Goal: Information Seeking & Learning: Learn about a topic

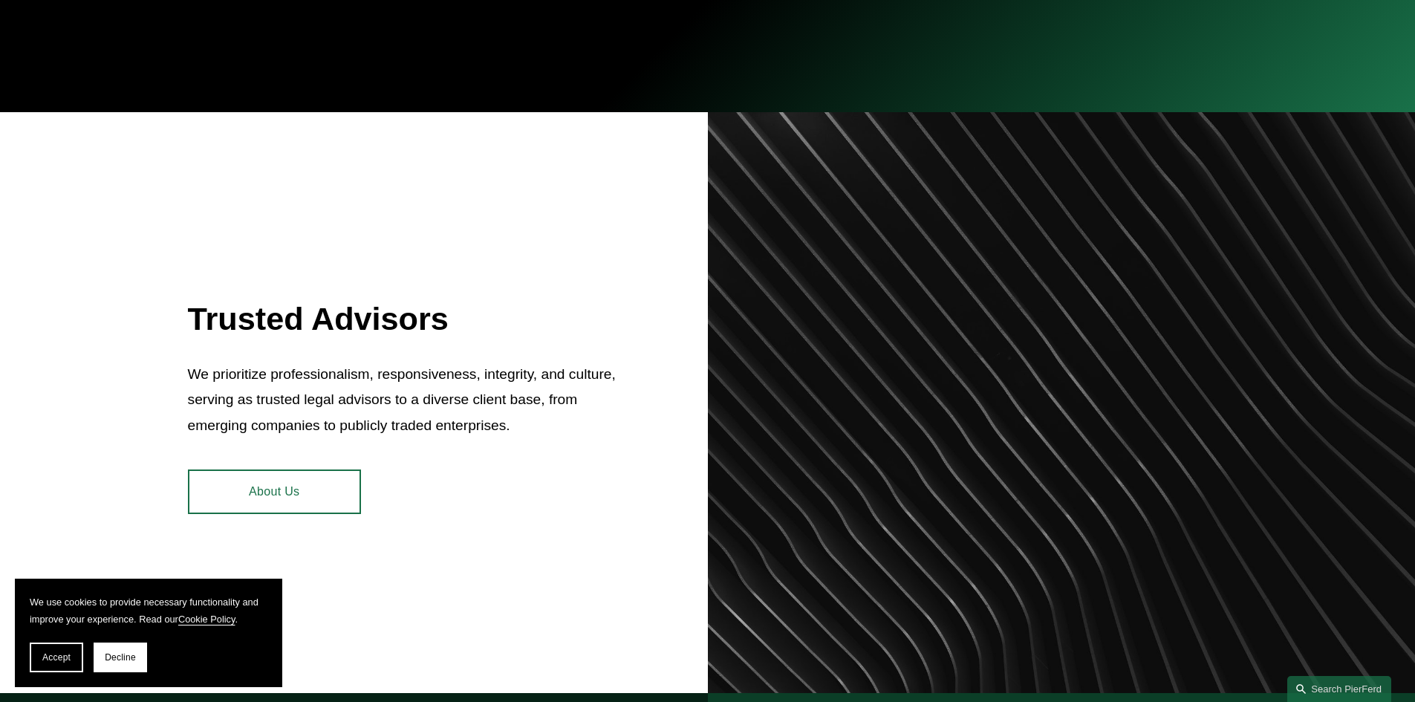
scroll to position [669, 0]
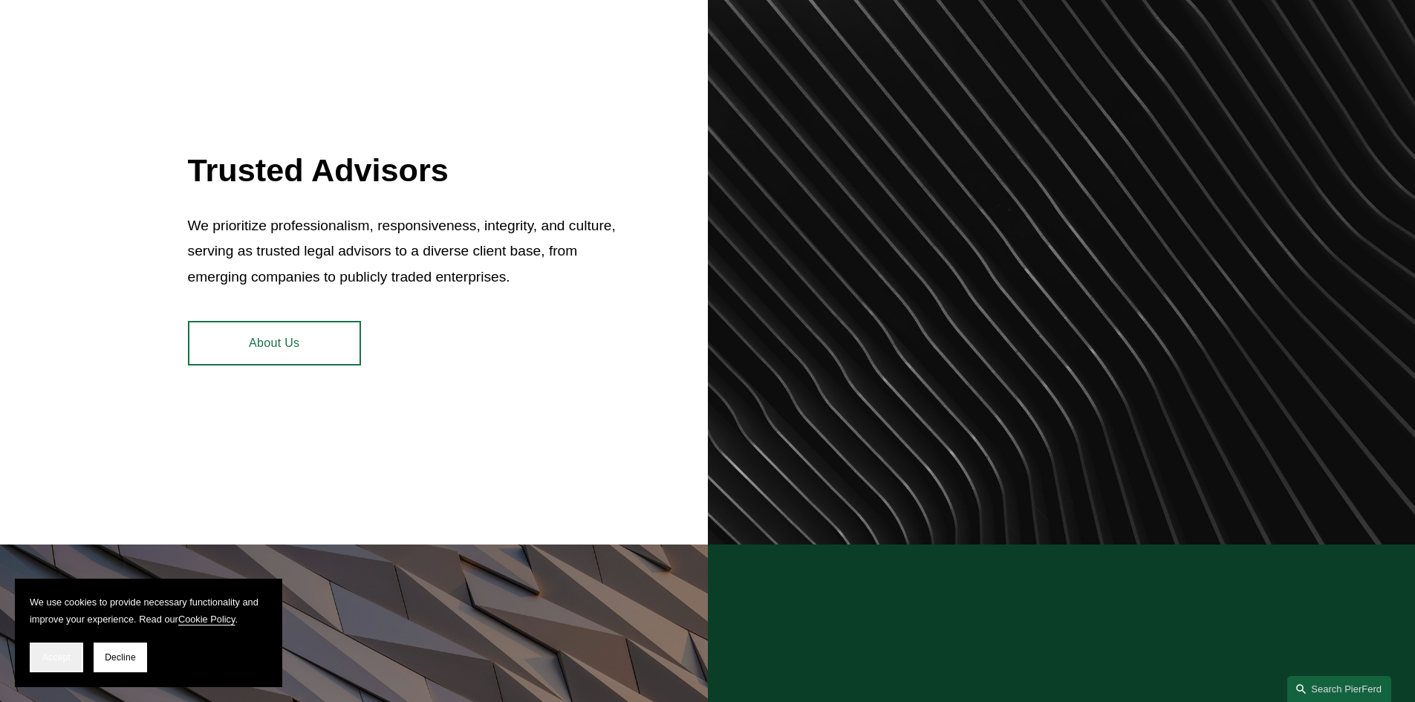
click at [68, 660] on span "Accept" at bounding box center [56, 657] width 28 height 10
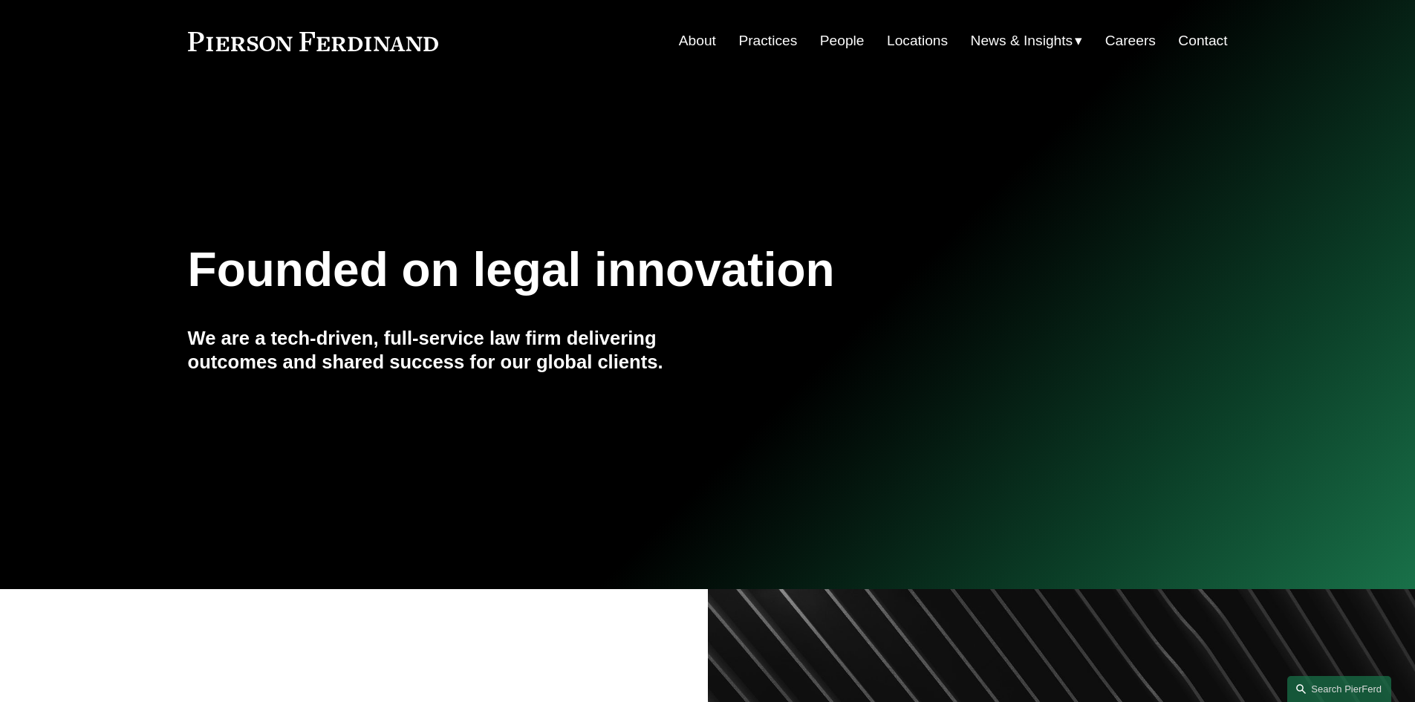
scroll to position [0, 0]
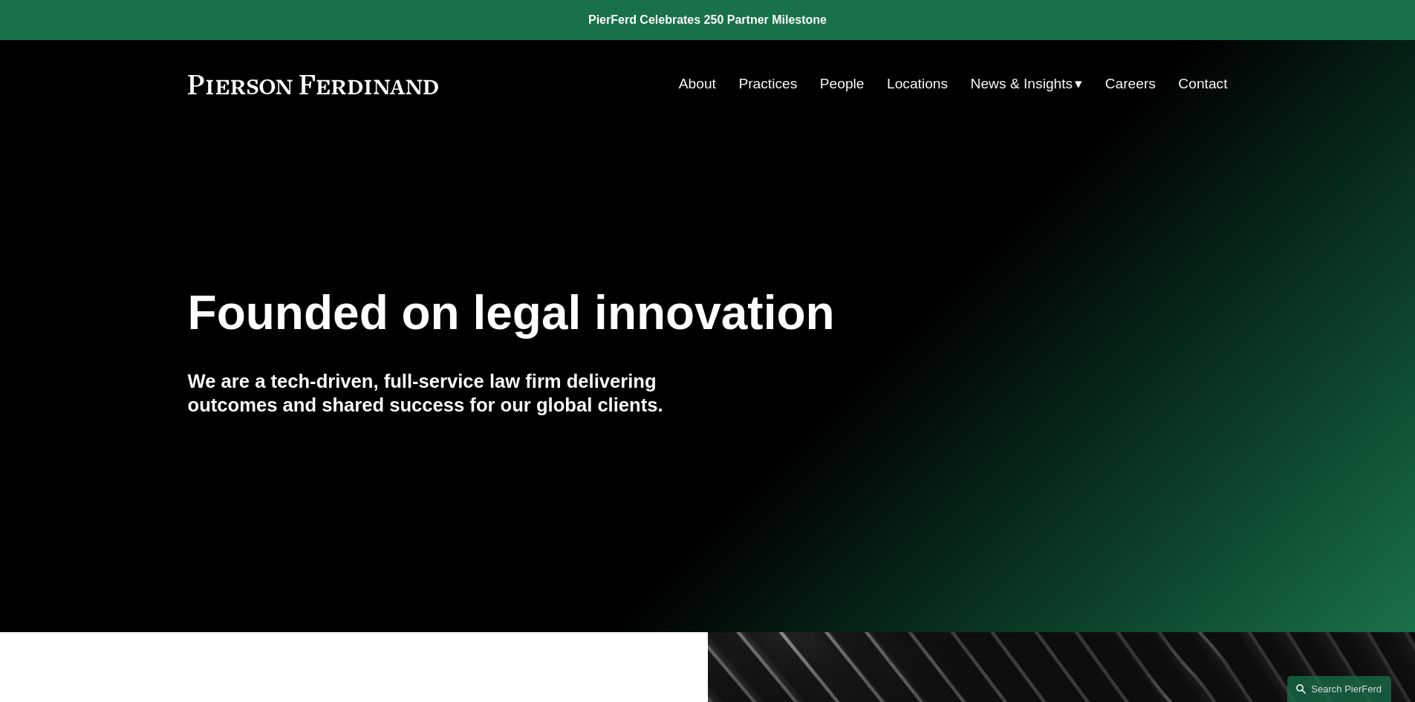
click at [834, 79] on link "People" at bounding box center [842, 84] width 45 height 28
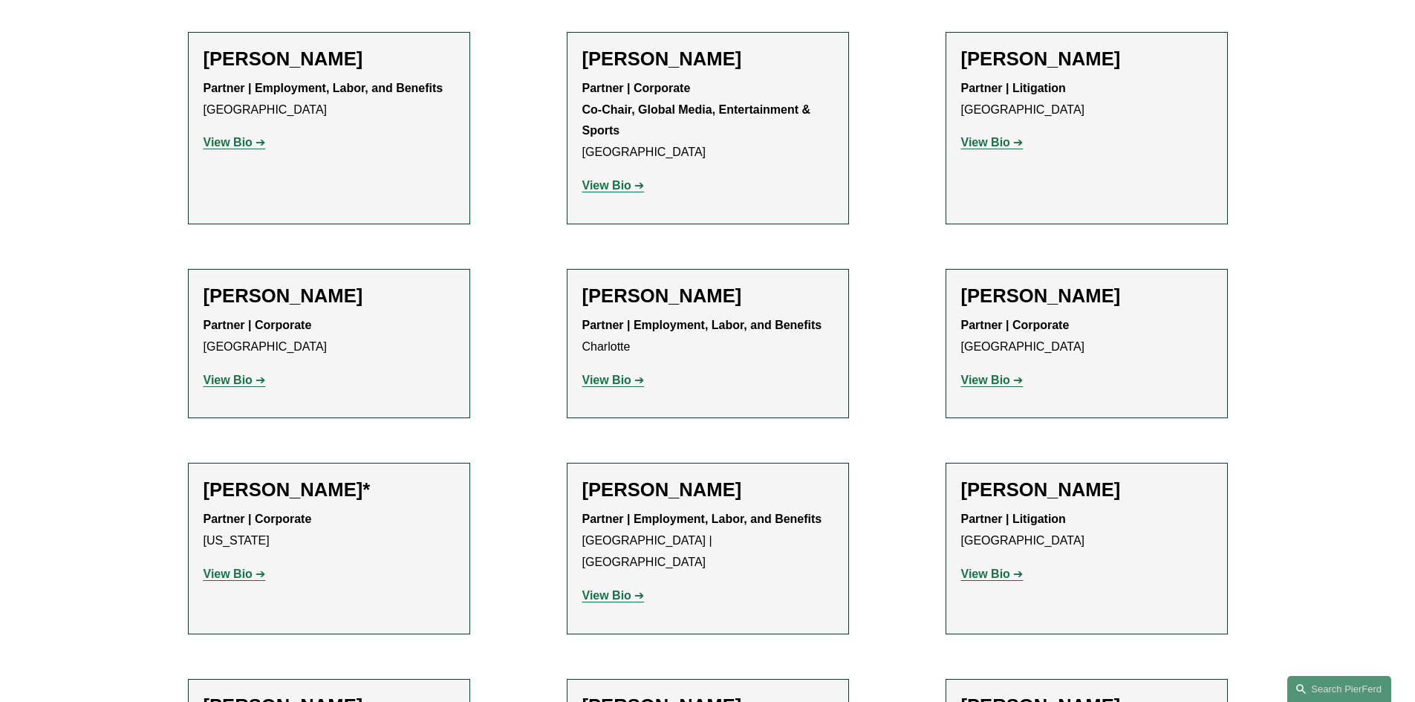
scroll to position [18653, 0]
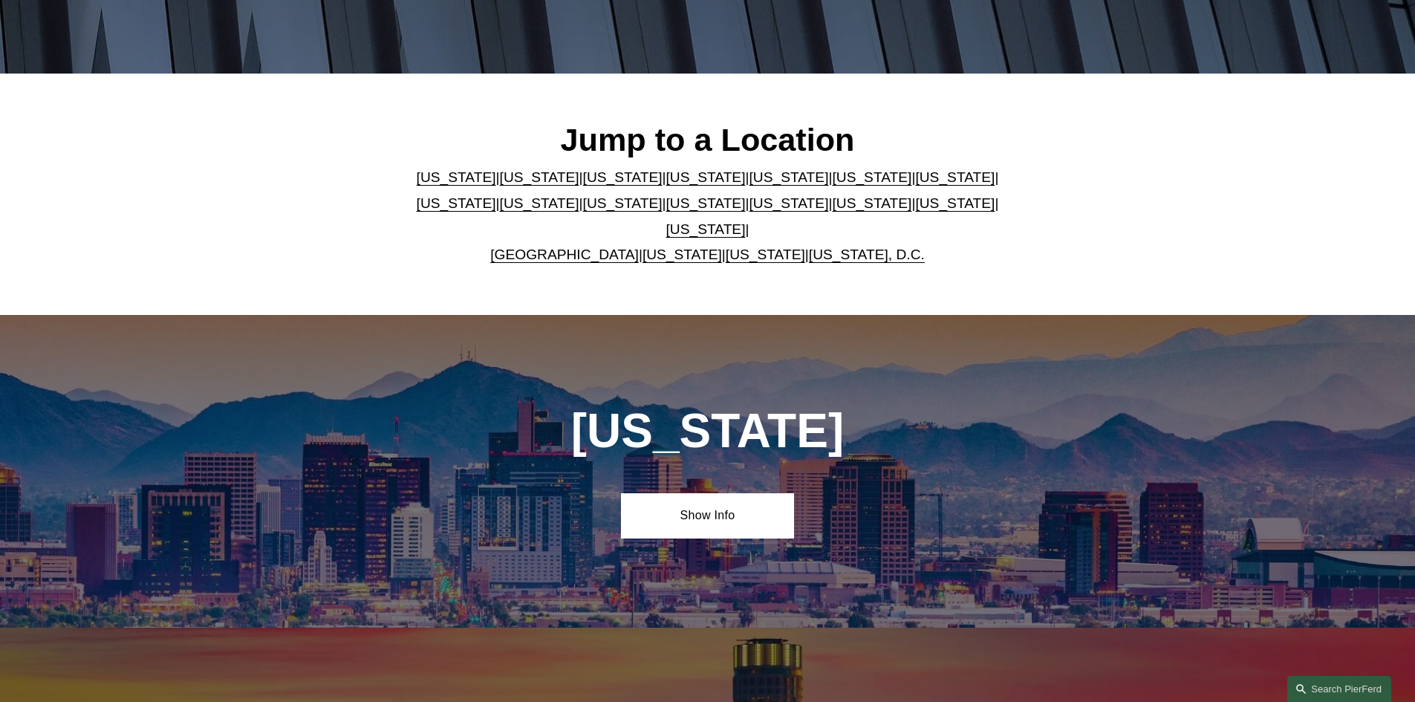
scroll to position [297, 0]
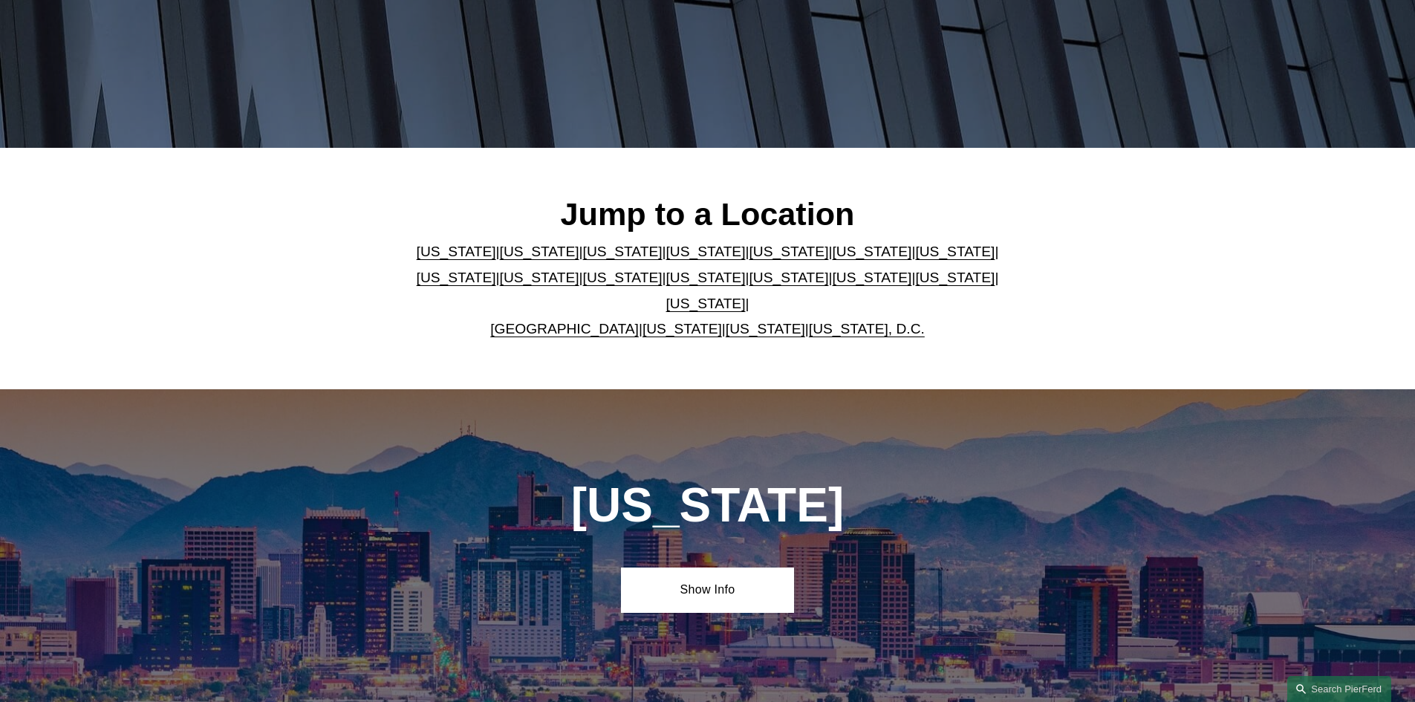
click at [958, 276] on p "Arizona | California | Colorado | Delaware | Florida | Georgia | Illinois | Mas…" at bounding box center [707, 290] width 607 height 103
click at [746, 296] on link "[US_STATE]" at bounding box center [705, 304] width 79 height 16
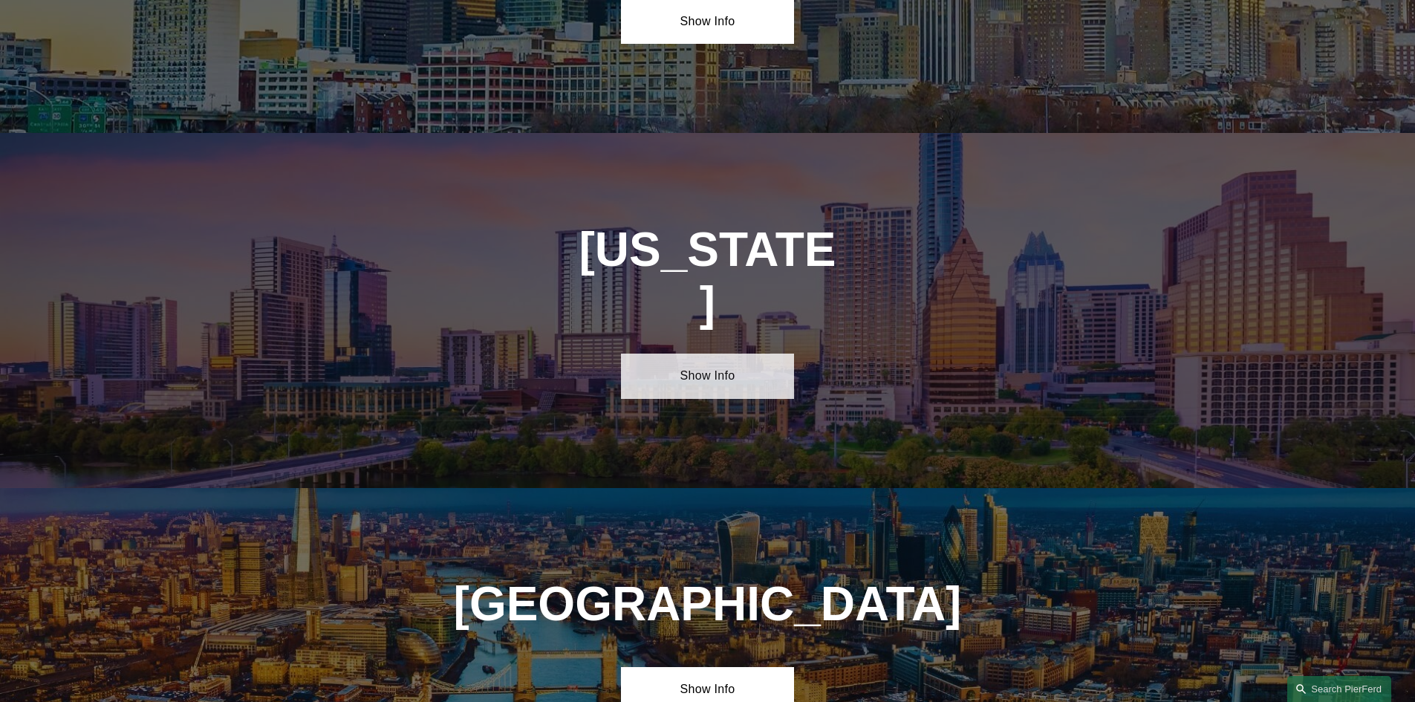
click at [724, 354] on link "Show Info" at bounding box center [707, 376] width 173 height 45
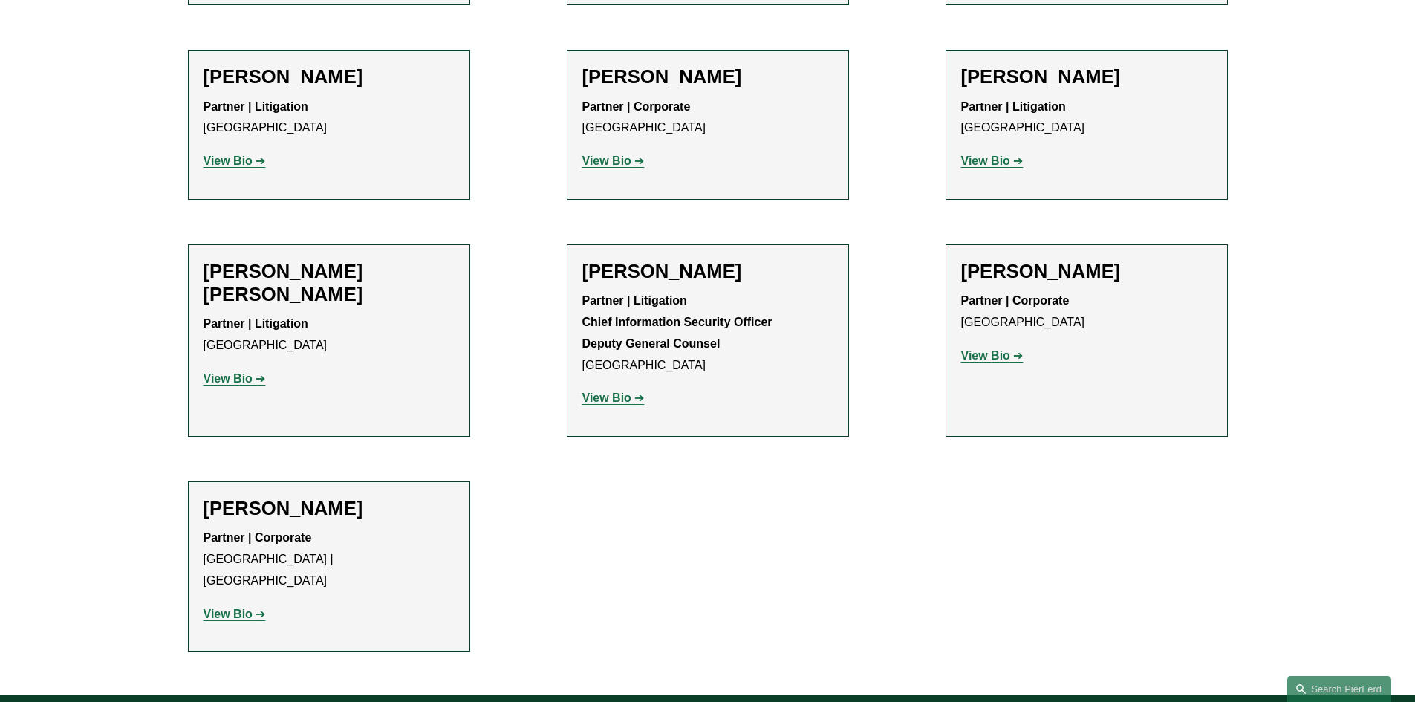
scroll to position [892, 0]
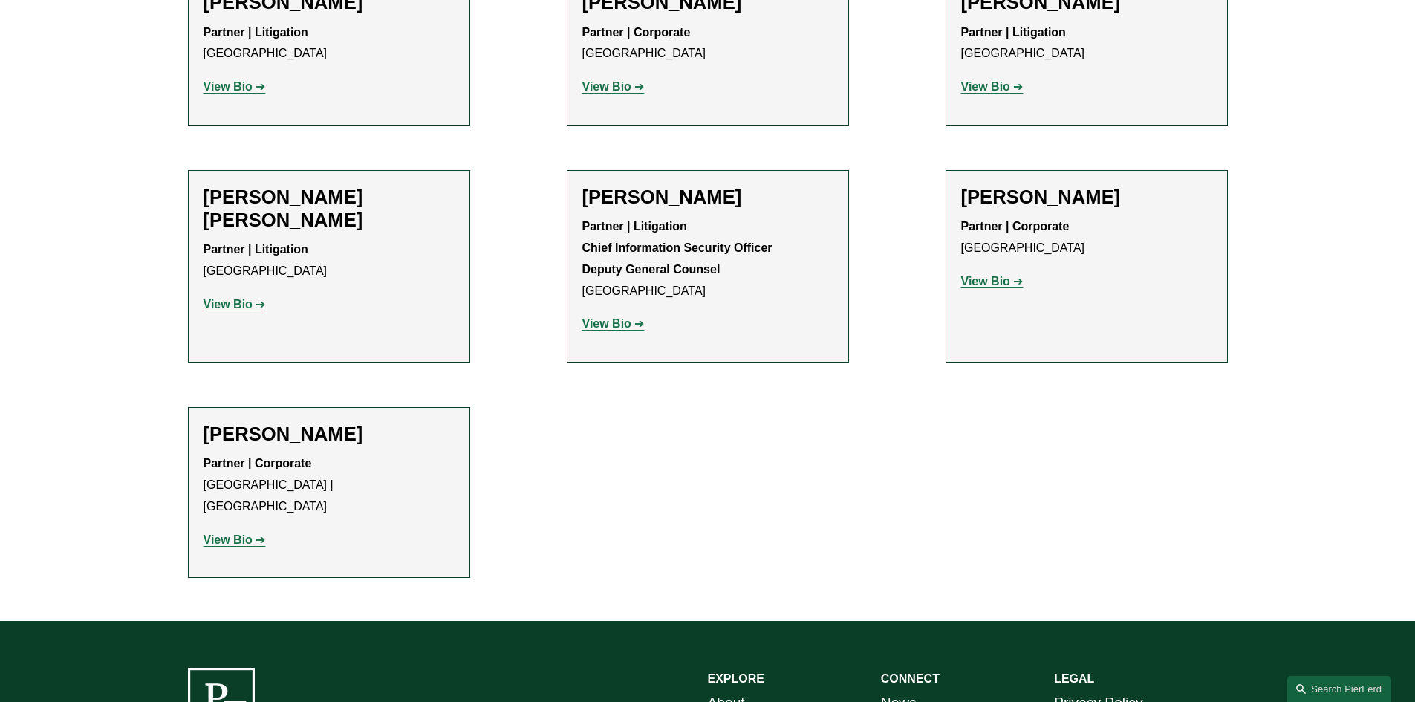
click at [260, 533] on link "View Bio" at bounding box center [235, 539] width 62 height 13
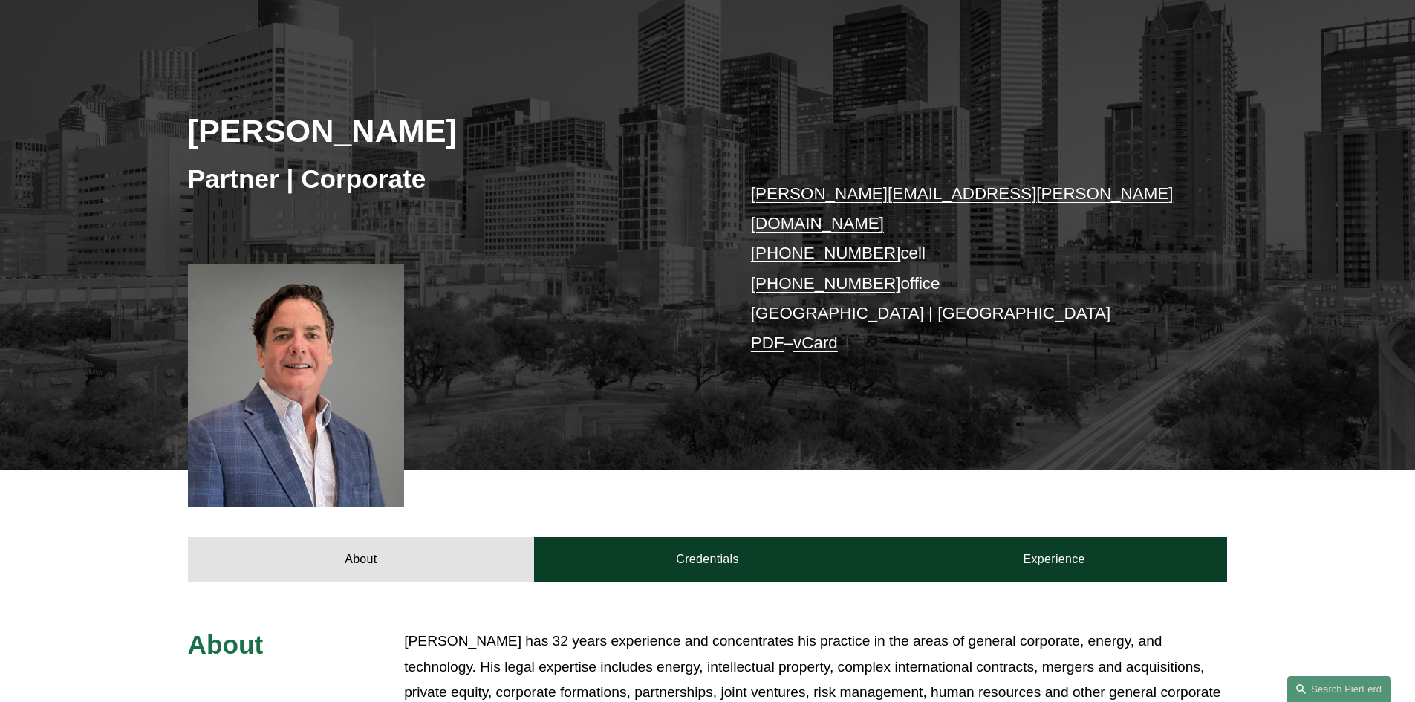
scroll to position [371, 0]
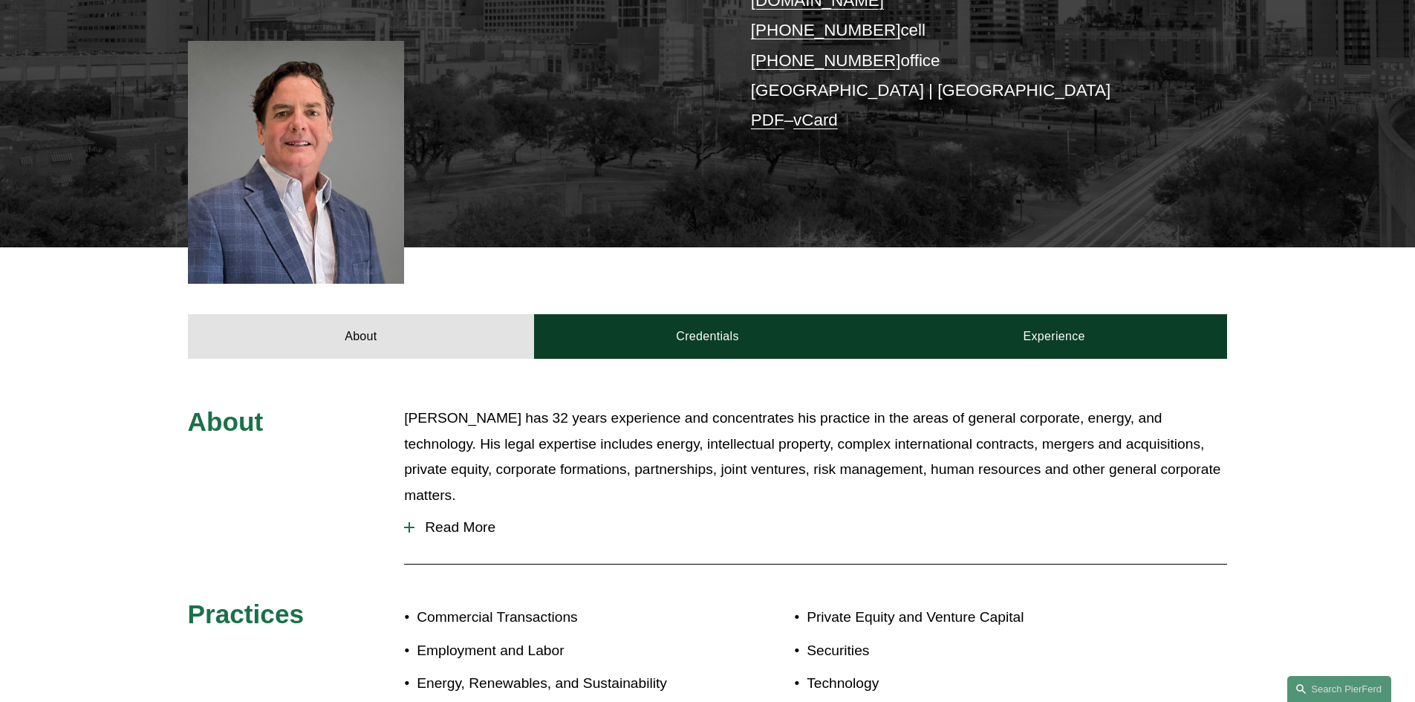
click at [449, 519] on span "Read More" at bounding box center [821, 527] width 813 height 16
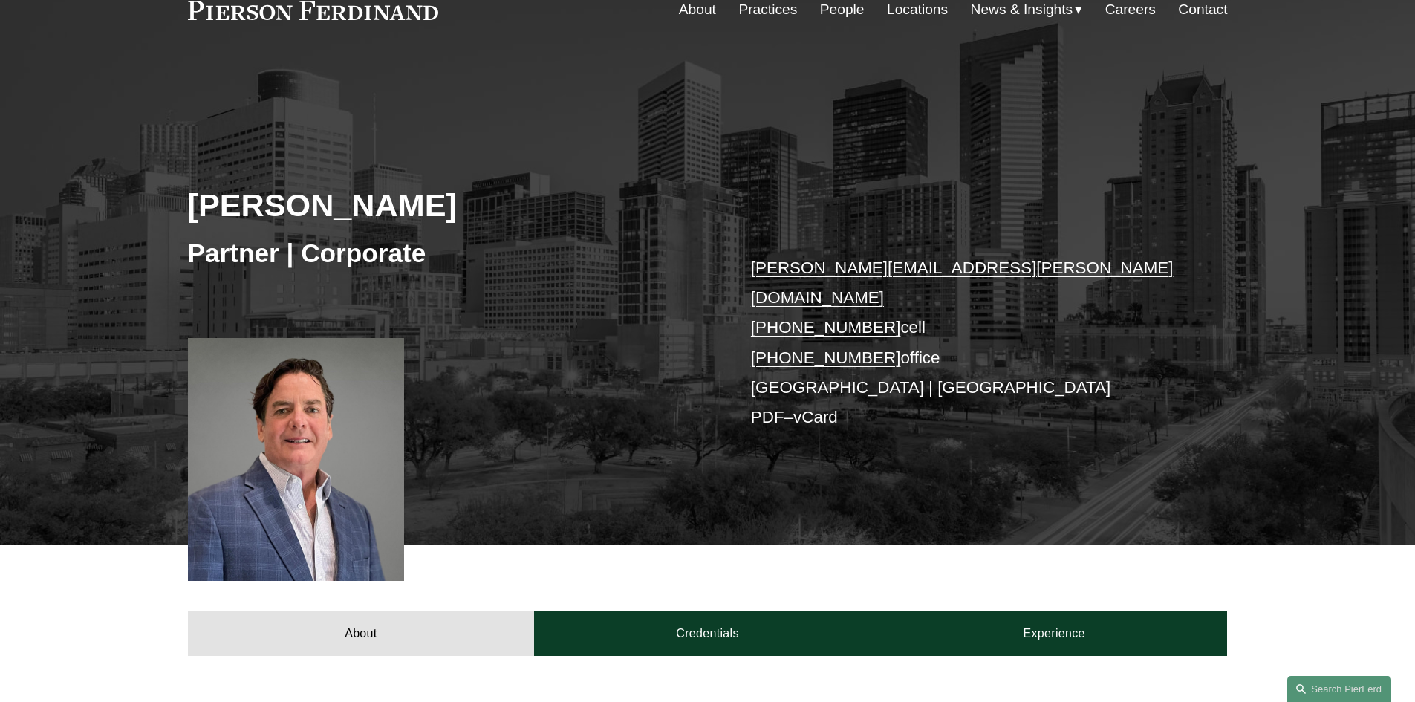
scroll to position [149, 0]
